Goal: Task Accomplishment & Management: Use online tool/utility

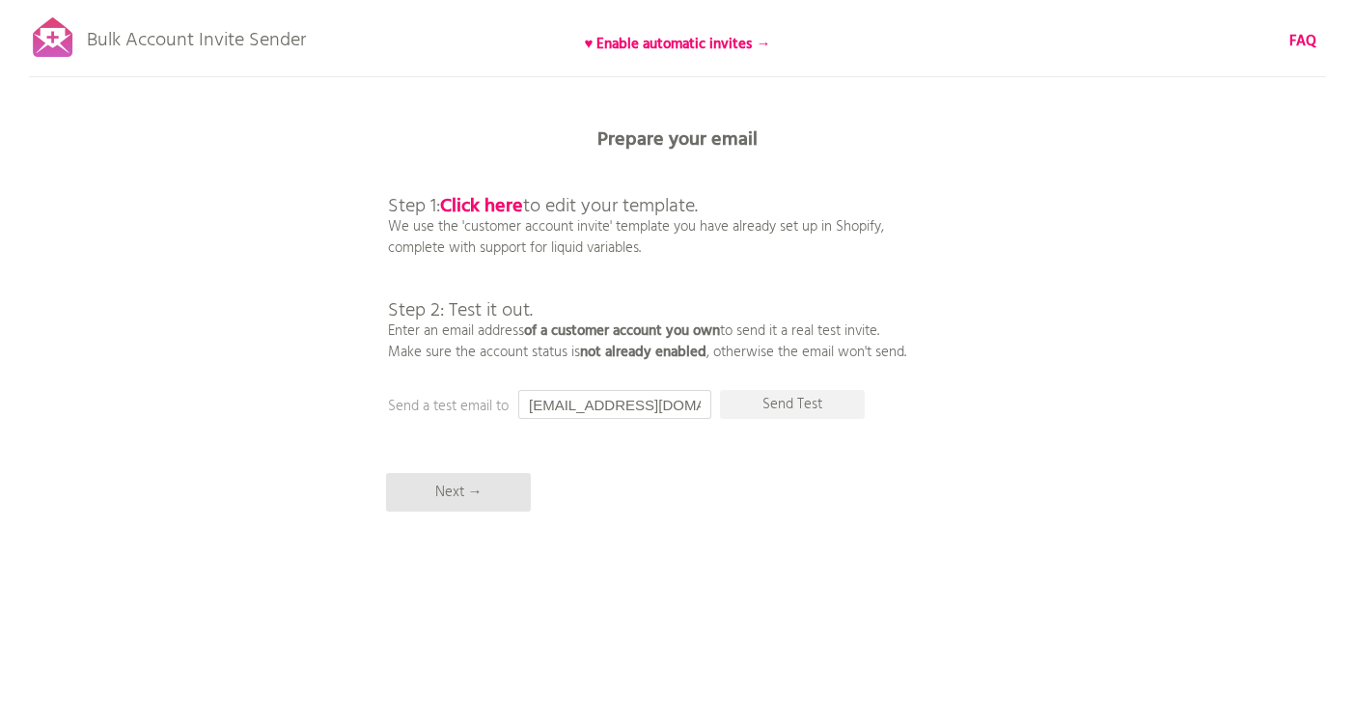
click at [595, 406] on input "[EMAIL_ADDRESS][DOMAIN_NAME]" at bounding box center [614, 404] width 193 height 29
type input "[PERSON_NAME][EMAIL_ADDRESS][DOMAIN_NAME]"
click at [790, 407] on p "Send Test" at bounding box center [792, 404] width 145 height 29
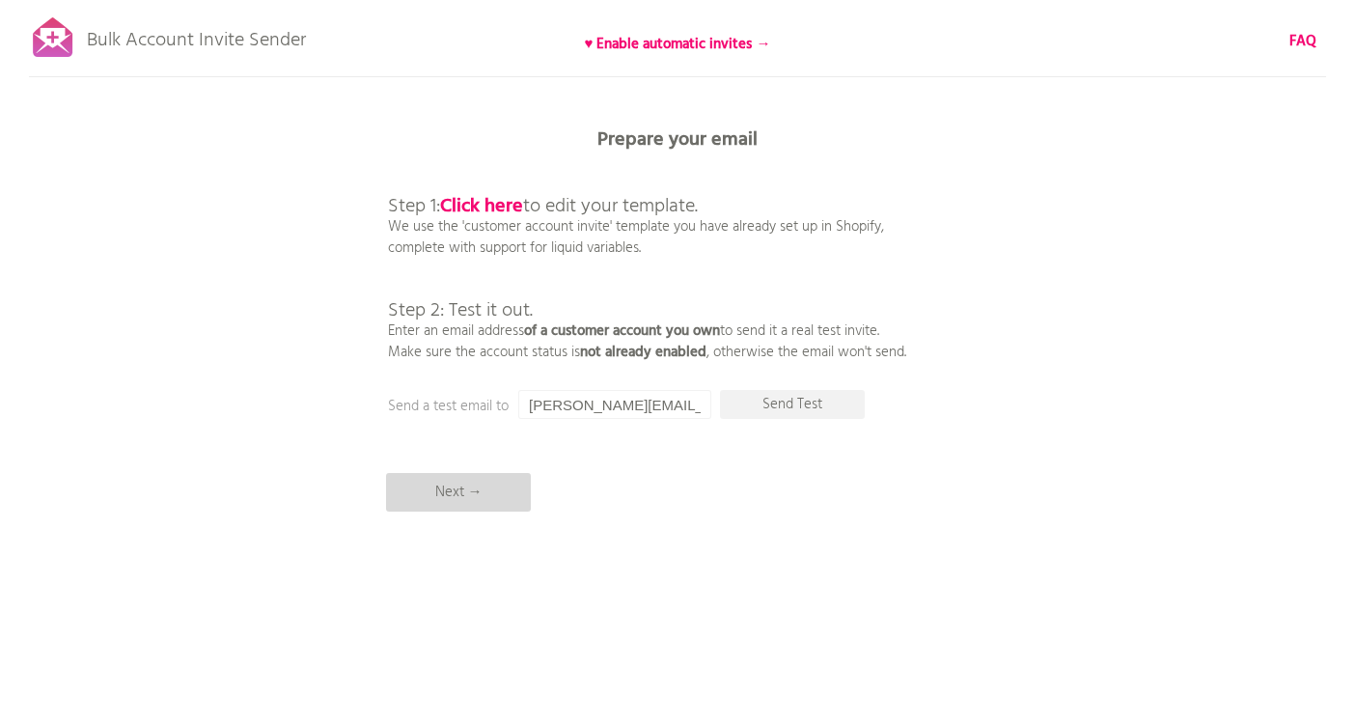
click at [470, 497] on p "Next →" at bounding box center [458, 492] width 145 height 39
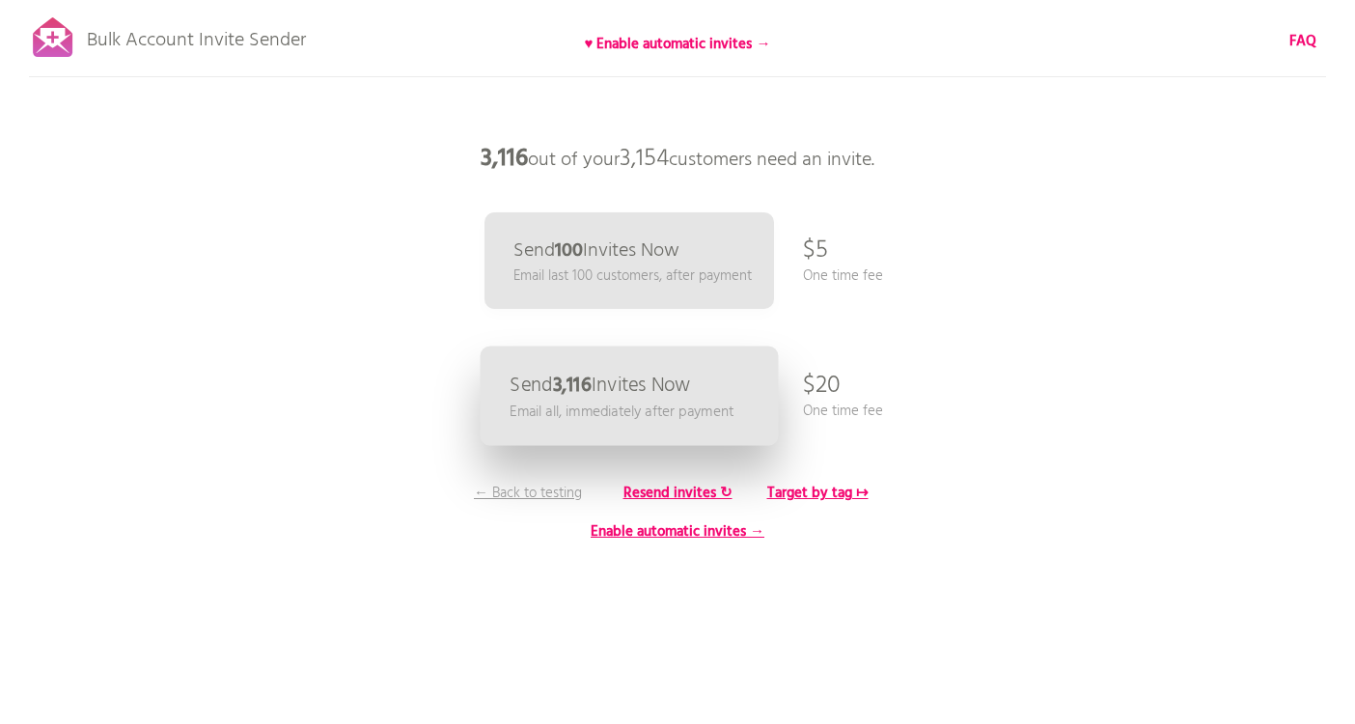
click at [651, 392] on p "Send 3,116 Invites Now" at bounding box center [600, 386] width 181 height 20
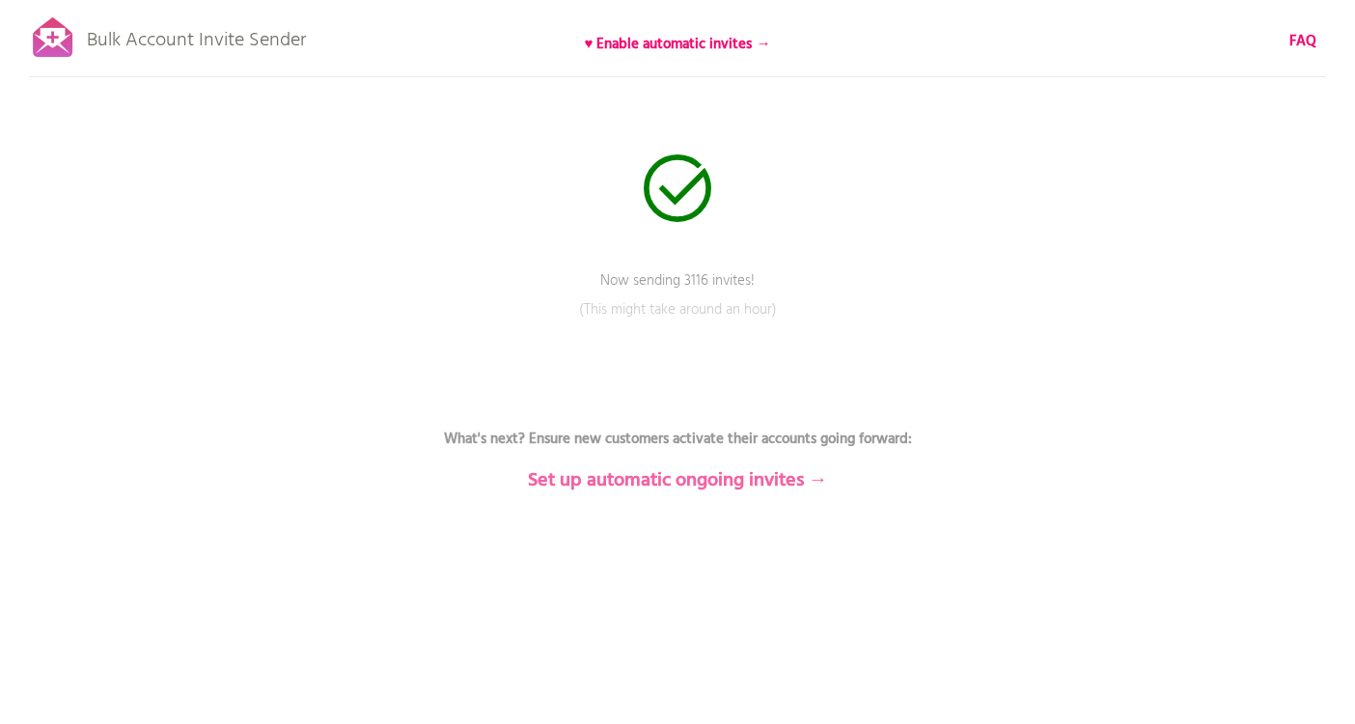
click at [722, 481] on b "Set up automatic ongoing invites →" at bounding box center [678, 480] width 300 height 31
